Goal: Information Seeking & Learning: Find specific fact

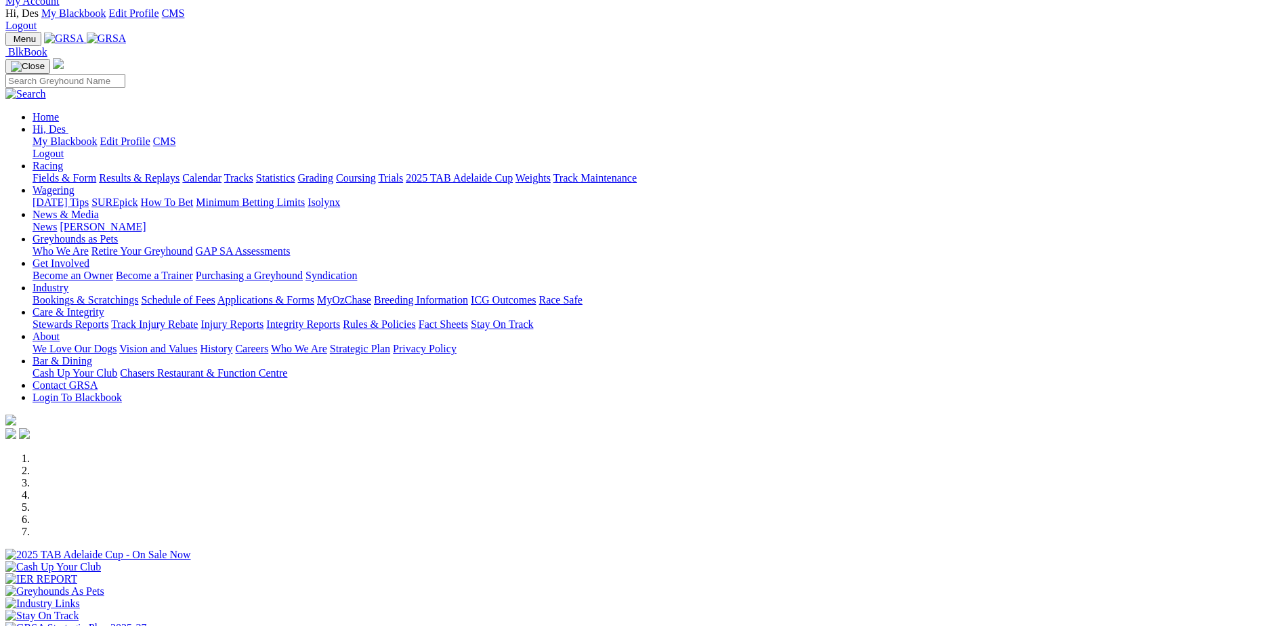
scroll to position [68, 0]
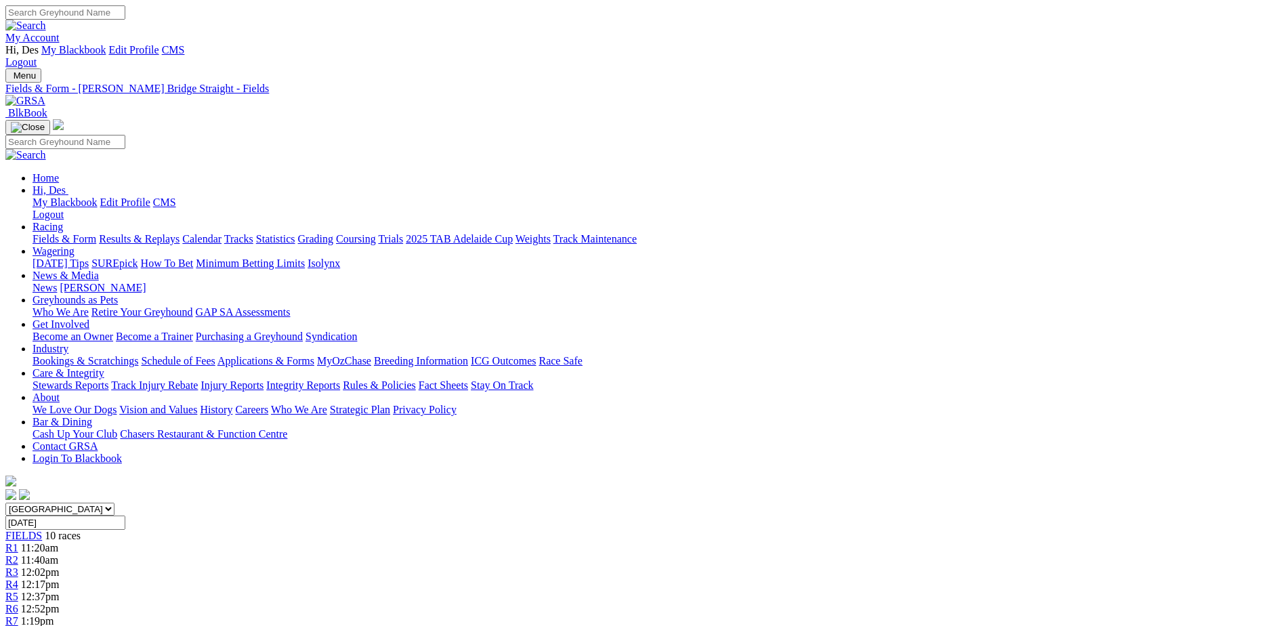
click at [60, 32] on link "My Account" at bounding box center [32, 38] width 54 height 12
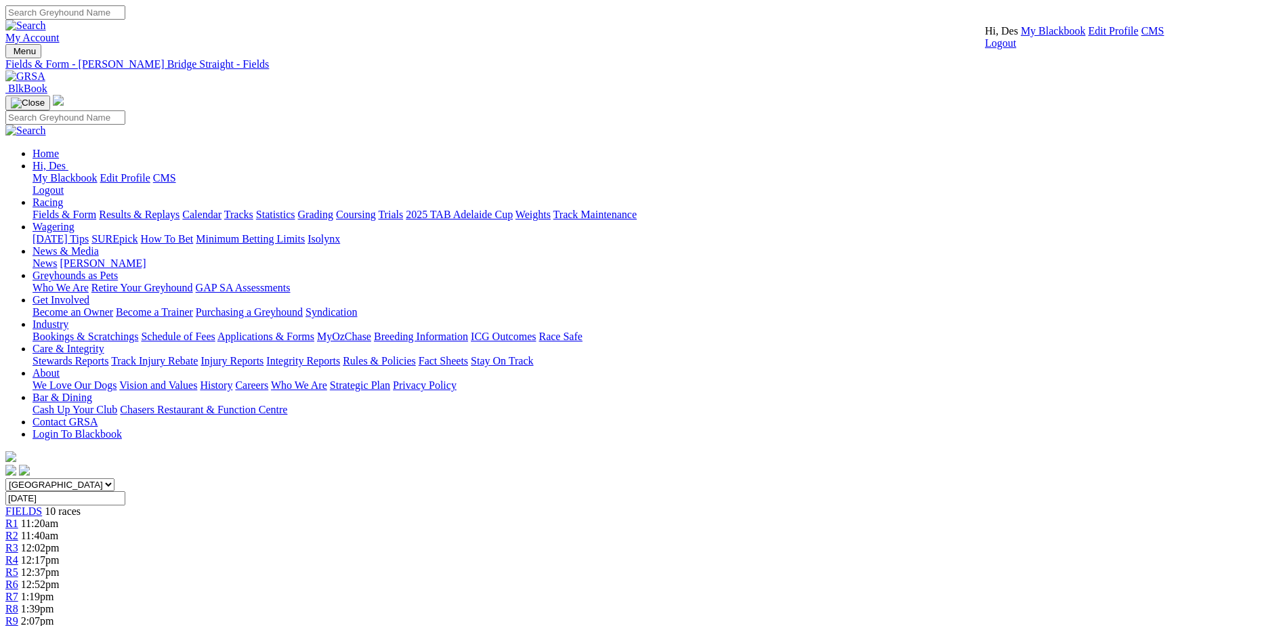
click at [1141, 37] on link "CMS" at bounding box center [1152, 31] width 23 height 12
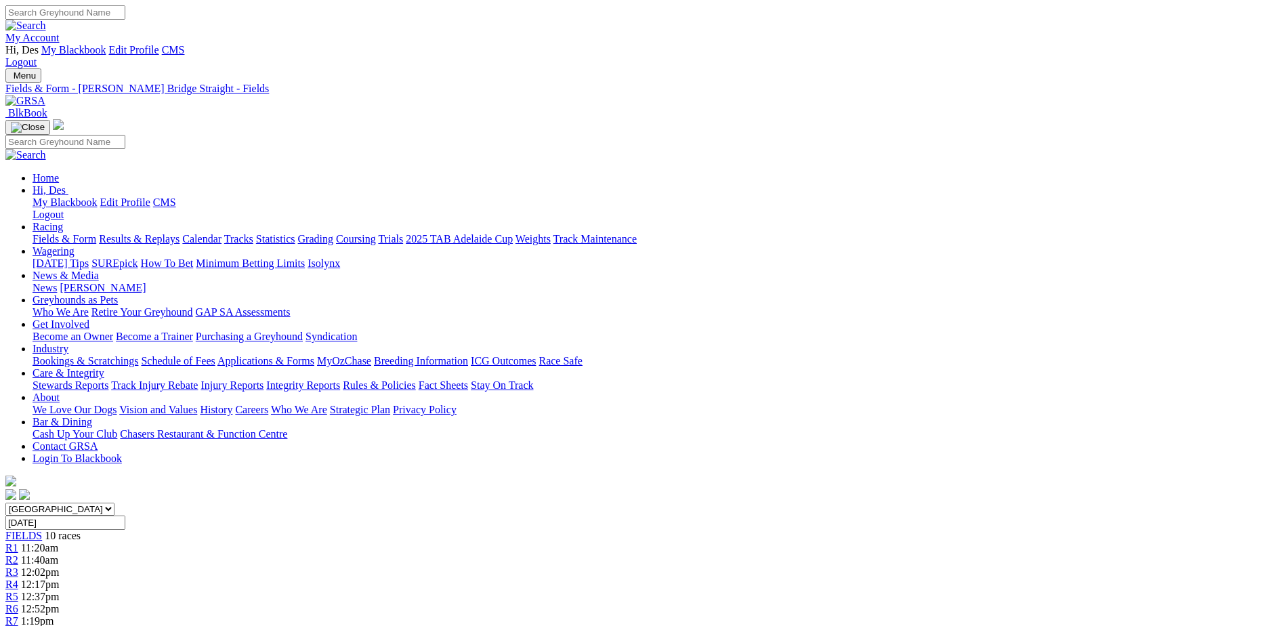
click at [340, 379] on link "Integrity Reports" at bounding box center [303, 385] width 74 height 12
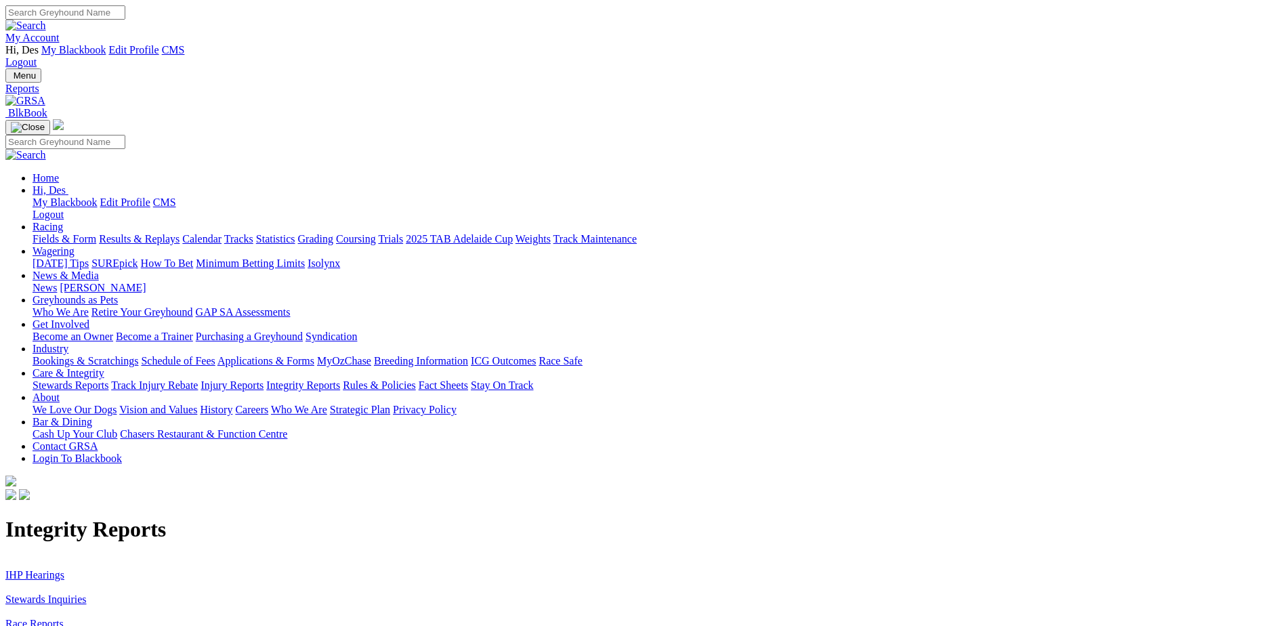
click at [87, 593] on link "Stewards Inquiries" at bounding box center [45, 599] width 81 height 12
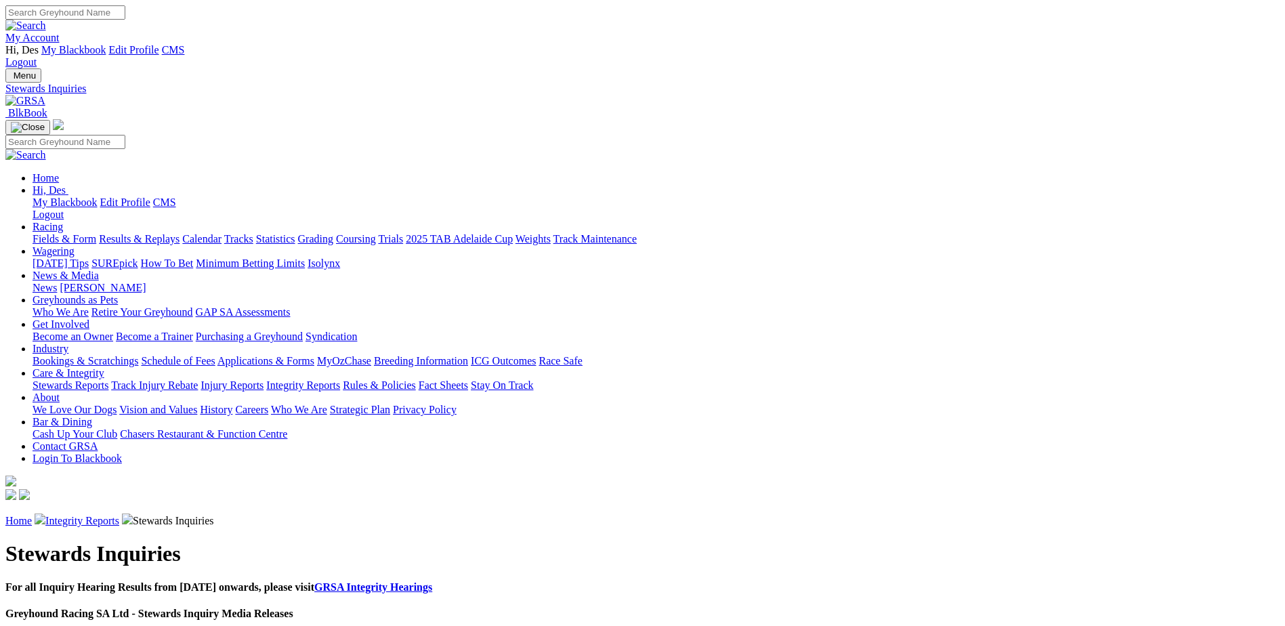
click at [60, 32] on link "My Account" at bounding box center [32, 38] width 54 height 12
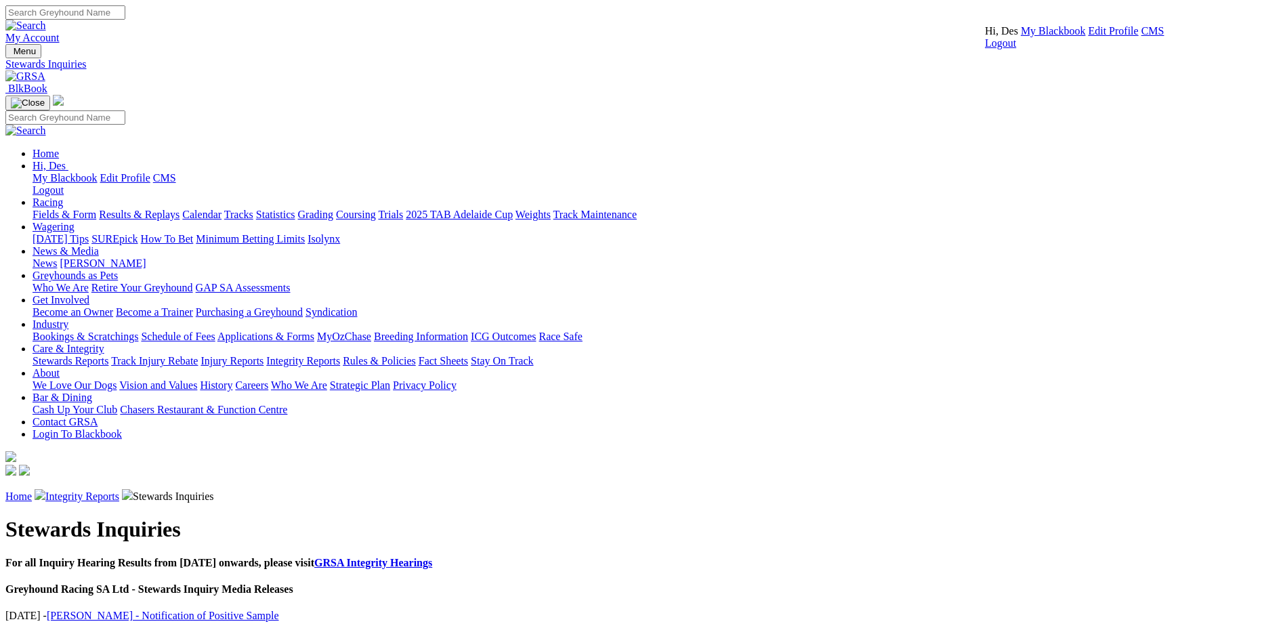
click at [1141, 37] on link "CMS" at bounding box center [1152, 31] width 23 height 12
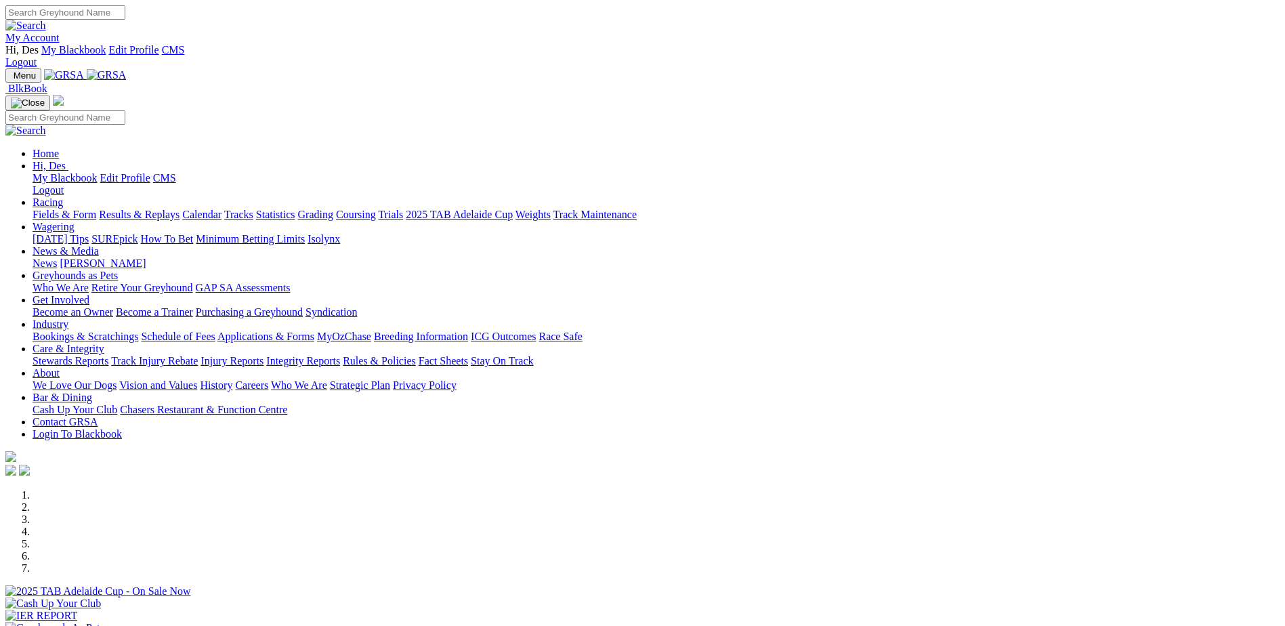
click at [340, 355] on link "Integrity Reports" at bounding box center [303, 361] width 74 height 12
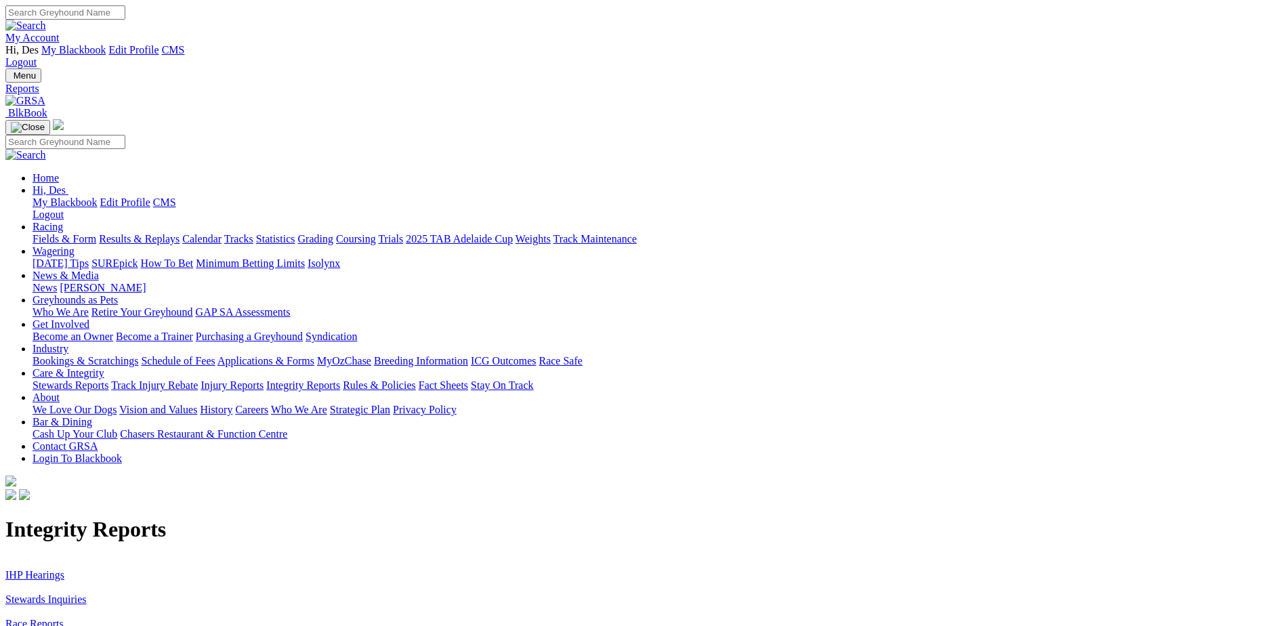
click at [87, 593] on link "Stewards Inquiries" at bounding box center [45, 599] width 81 height 12
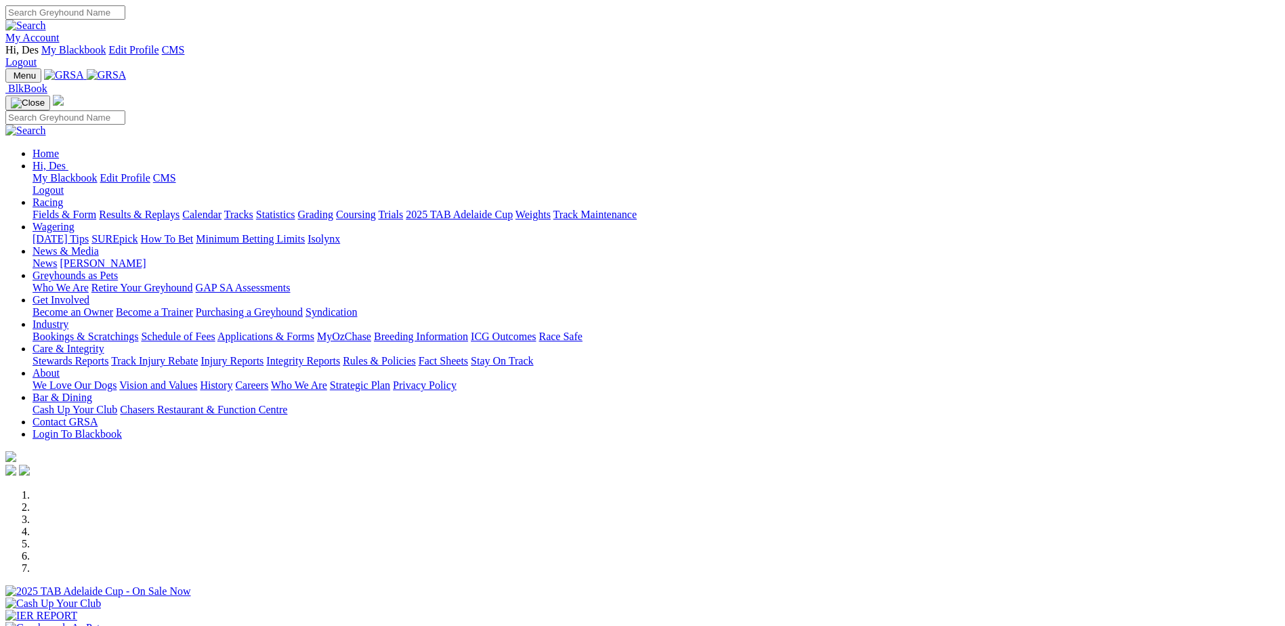
click at [104, 343] on link "Care & Integrity" at bounding box center [69, 349] width 72 height 12
click at [340, 355] on link "Integrity Reports" at bounding box center [303, 361] width 74 height 12
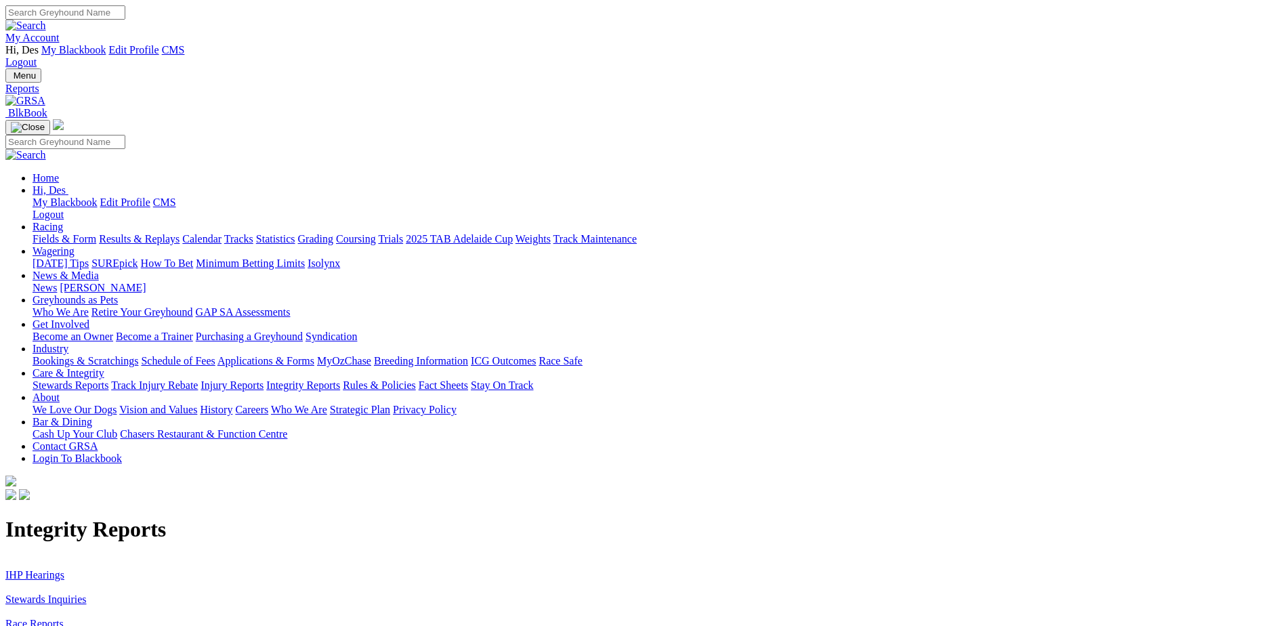
click at [64, 569] on link "IHP Hearings" at bounding box center [34, 575] width 59 height 12
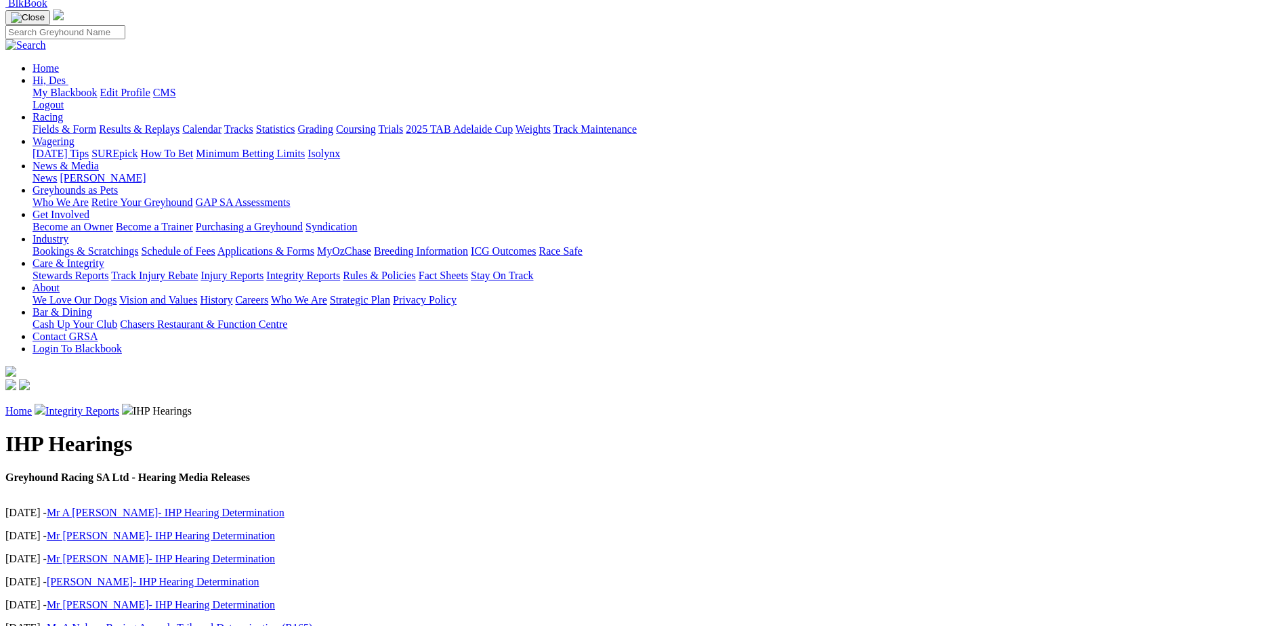
scroll to position [135, 0]
